Goal: Information Seeking & Learning: Learn about a topic

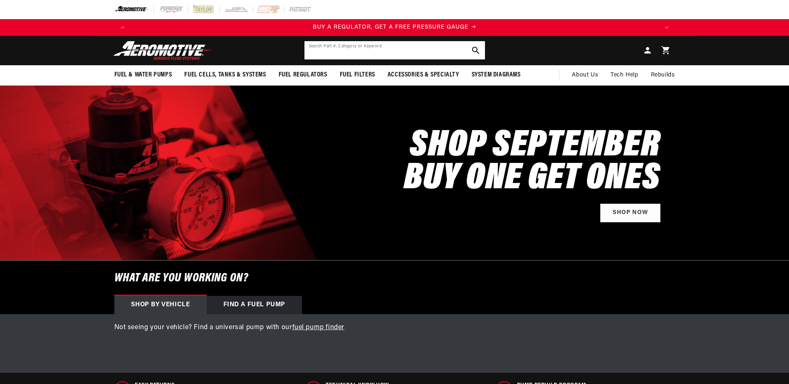
click at [371, 44] on input "Search Part #, Category or Keyword" at bounding box center [394, 50] width 180 height 18
paste input "11196"
type input "11196"
click at [466, 41] on button "Search Part #, Category or Keyword" at bounding box center [475, 50] width 18 height 18
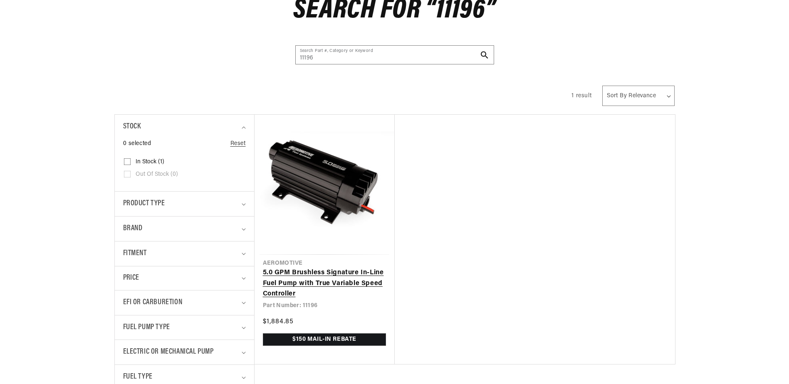
click at [348, 268] on link "5.0 GPM Brushless Signature In-Line Fuel Pump with True Variable Speed Controll…" at bounding box center [324, 284] width 123 height 32
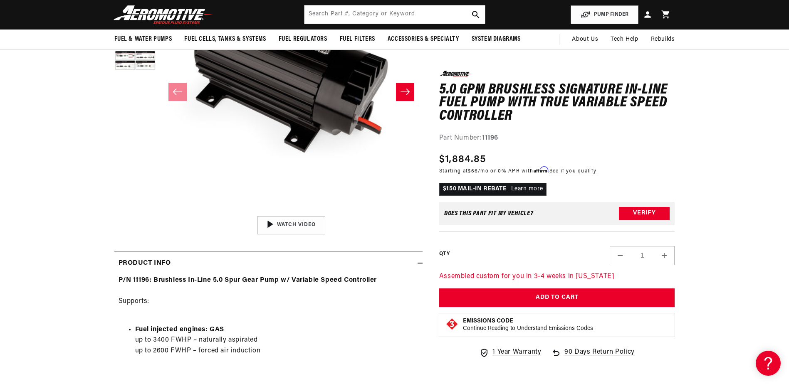
scroll to position [0, 1579]
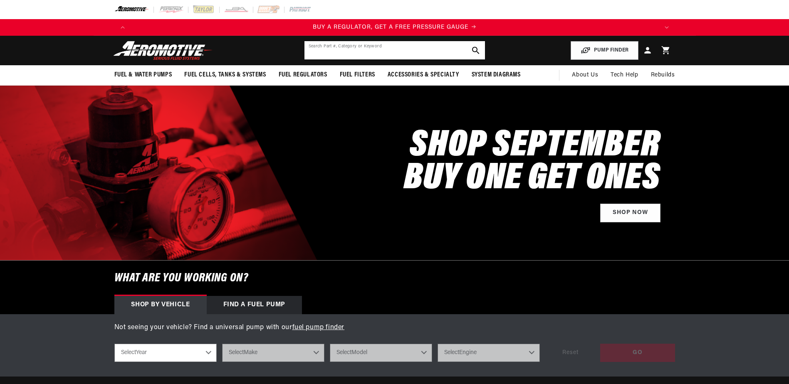
drag, startPoint x: 0, startPoint y: 0, endPoint x: 413, endPoint y: 49, distance: 416.1
click at [413, 49] on input "text" at bounding box center [394, 50] width 180 height 18
paste input "18388"
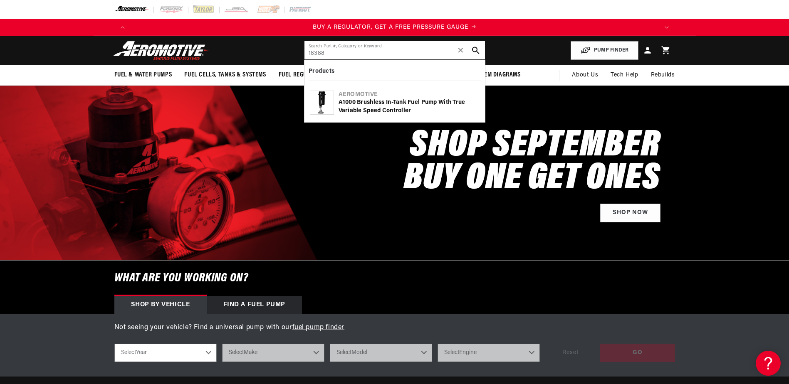
type input "18388"
click at [394, 95] on div "Aeromotive" at bounding box center [408, 95] width 141 height 8
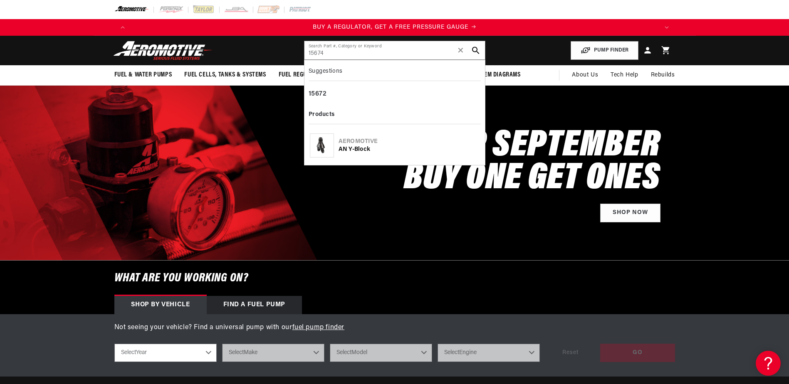
type input "15674"
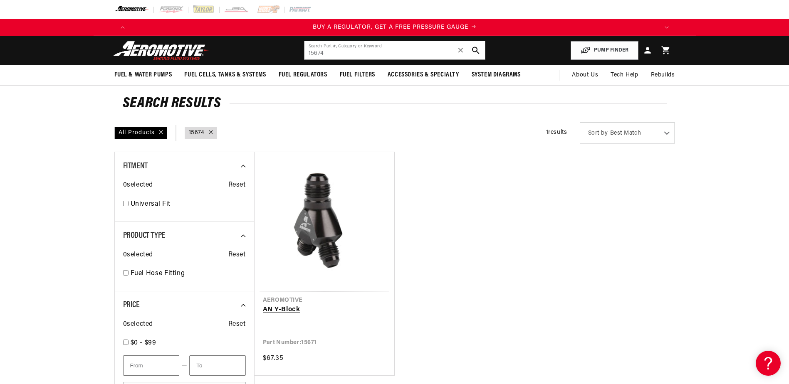
click at [363, 305] on link "AN Y-Block" at bounding box center [324, 310] width 123 height 11
